Goal: Share content

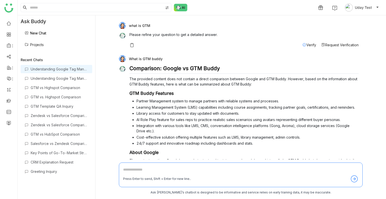
scroll to position [73, 0]
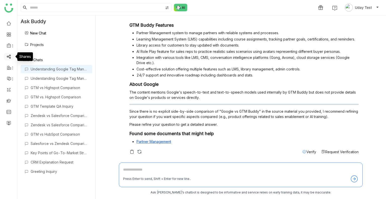
click at [9, 56] on link at bounding box center [9, 56] width 5 height 4
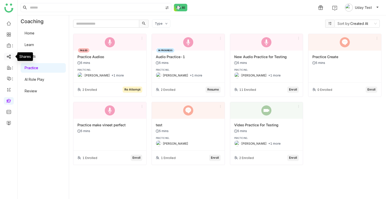
click at [10, 58] on link at bounding box center [9, 56] width 5 height 4
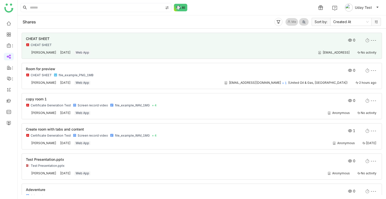
click at [150, 52] on div "udaybhanue@gtmbuddy.ai No activity" at bounding box center [236, 52] width 282 height 4
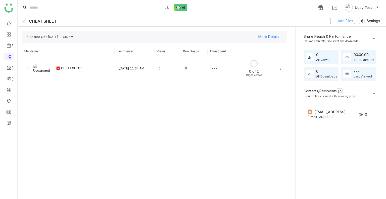
click at [344, 19] on span "Add Files" at bounding box center [344, 21] width 15 height 6
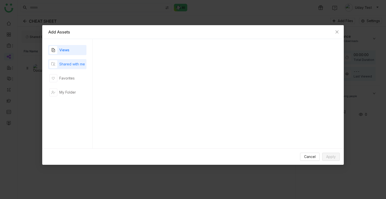
click at [73, 65] on div "Shared with me" at bounding box center [72, 64] width 26 height 6
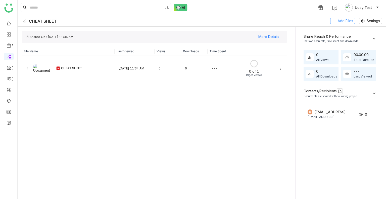
click at [337, 21] on span "Add Files" at bounding box center [344, 21] width 15 height 6
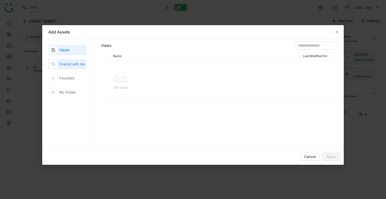
click at [77, 64] on div "Shared with me" at bounding box center [72, 64] width 26 height 6
click at [68, 75] on div "Favorites" at bounding box center [61, 78] width 25 height 8
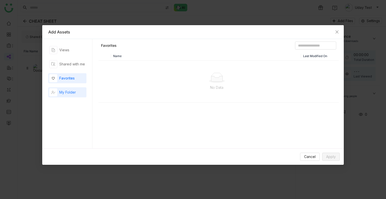
click at [67, 92] on div "My Folder" at bounding box center [67, 92] width 17 height 6
click at [307, 157] on span "Cancel" at bounding box center [310, 157] width 12 height 6
